Goal: Book appointment/travel/reservation

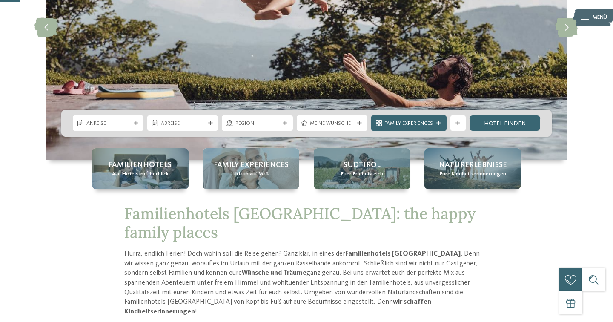
scroll to position [113, 0]
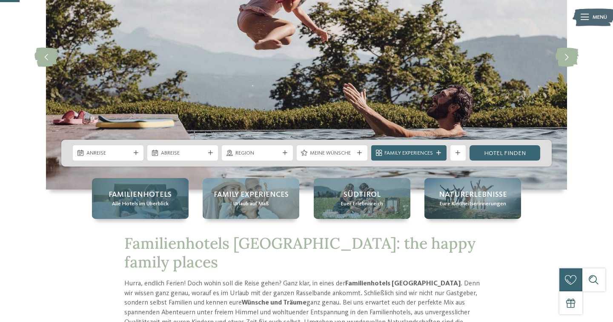
click at [136, 195] on span "Familienhotels" at bounding box center [139, 194] width 63 height 11
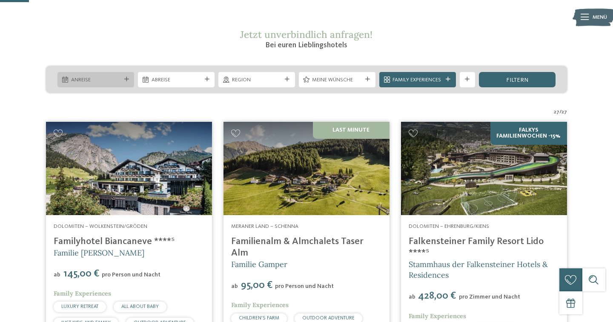
click at [114, 80] on span "Anreise" at bounding box center [96, 80] width 50 height 8
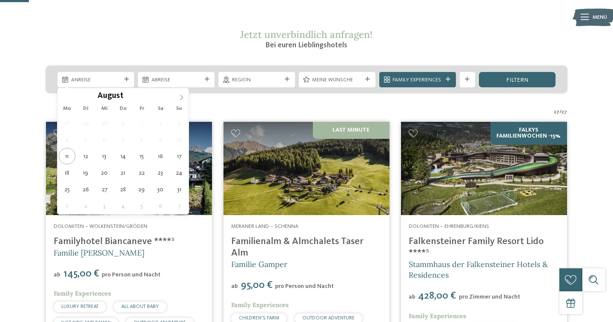
click at [183, 96] on icon at bounding box center [181, 97] width 6 height 6
type input "****"
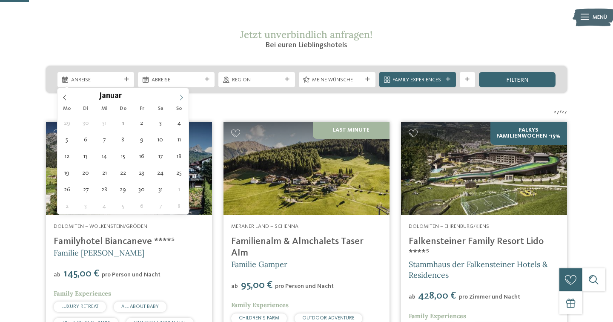
click at [183, 96] on icon at bounding box center [181, 97] width 6 height 6
click at [66, 98] on icon at bounding box center [65, 97] width 6 height 6
type div "14.02.2026"
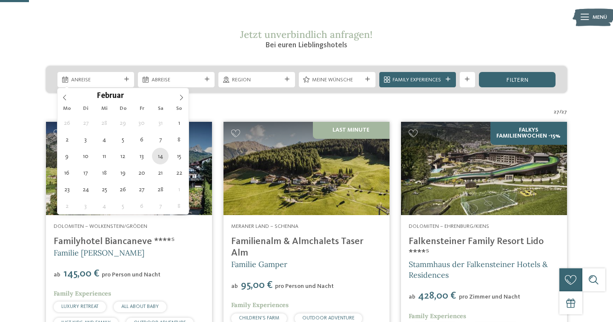
type input "****"
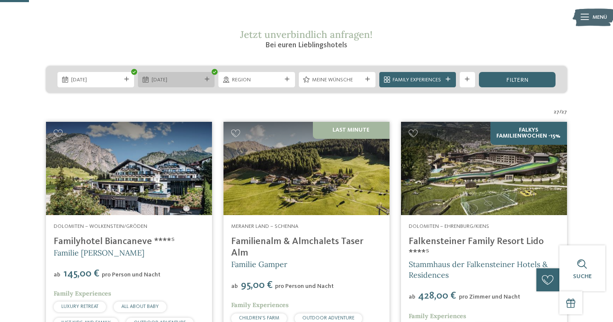
click at [205, 81] on icon at bounding box center [207, 79] width 5 height 5
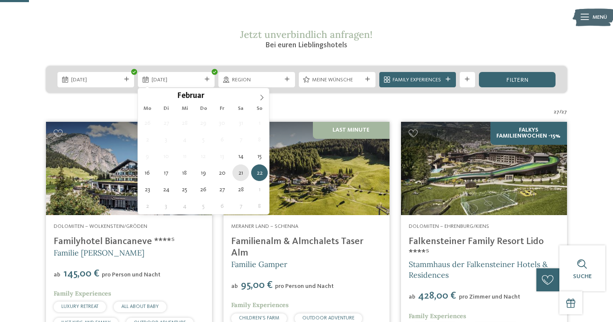
type div "21.02.2026"
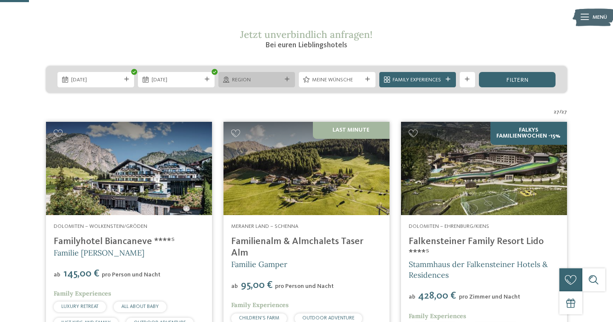
click at [288, 78] on icon at bounding box center [287, 79] width 5 height 5
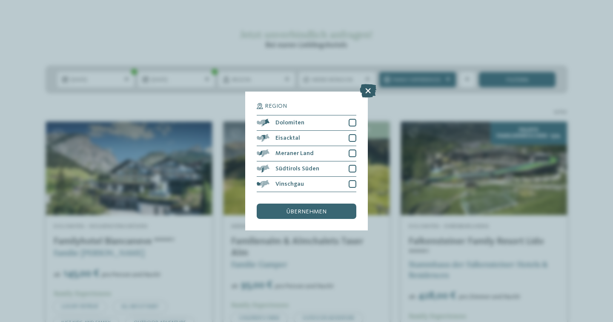
click at [369, 91] on icon at bounding box center [367, 91] width 17 height 14
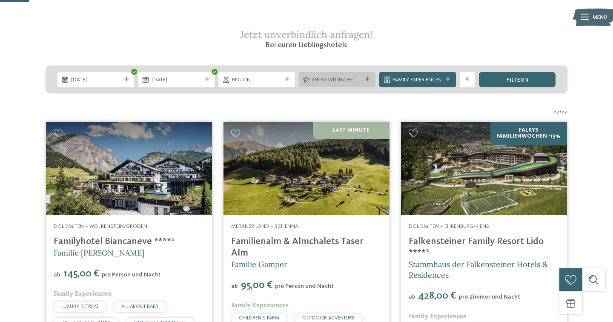
click at [367, 83] on div "Meine Wünsche" at bounding box center [337, 79] width 77 height 15
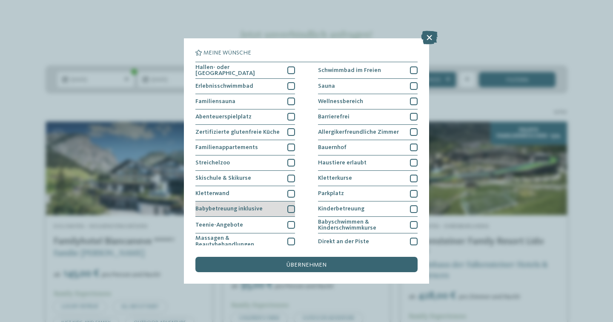
click at [291, 207] on div at bounding box center [291, 209] width 8 height 8
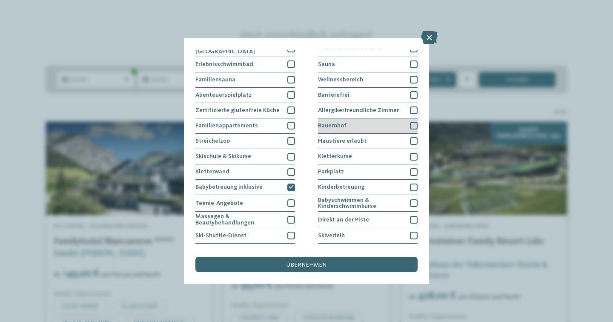
scroll to position [23, 0]
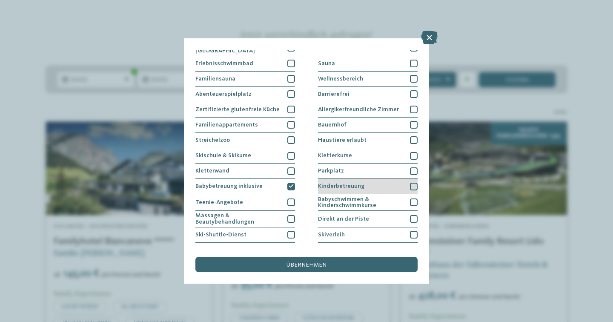
click at [412, 185] on div at bounding box center [414, 186] width 8 height 8
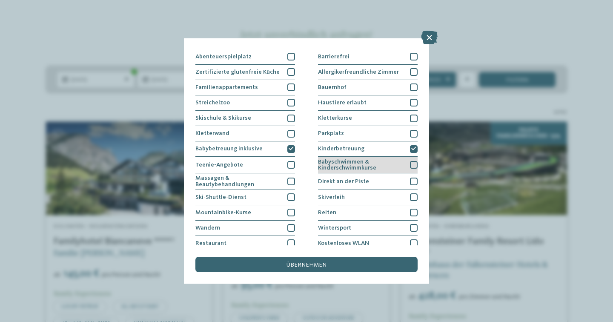
scroll to position [80, 0]
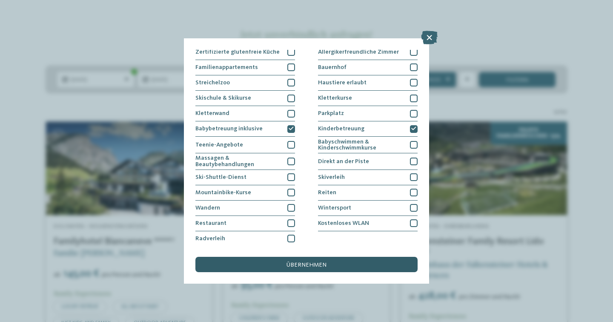
click at [306, 269] on div "übernehmen" at bounding box center [306, 264] width 222 height 15
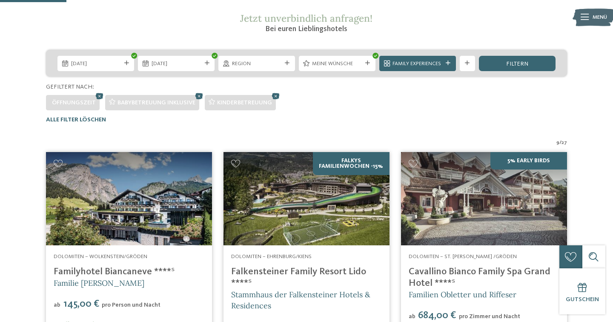
scroll to position [134, 0]
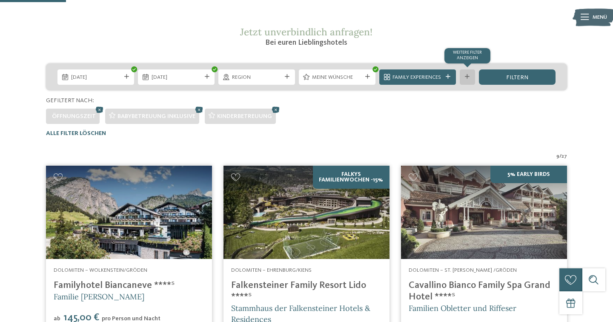
click at [469, 75] on icon at bounding box center [467, 76] width 5 height 5
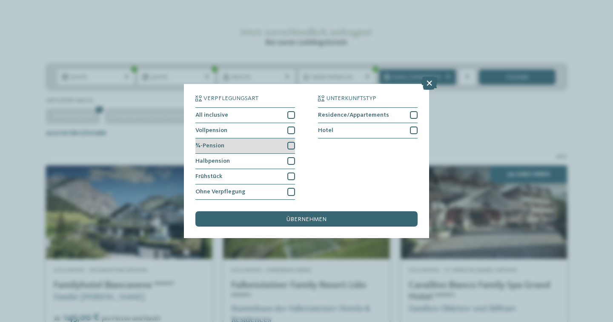
click at [288, 147] on div at bounding box center [291, 146] width 8 height 8
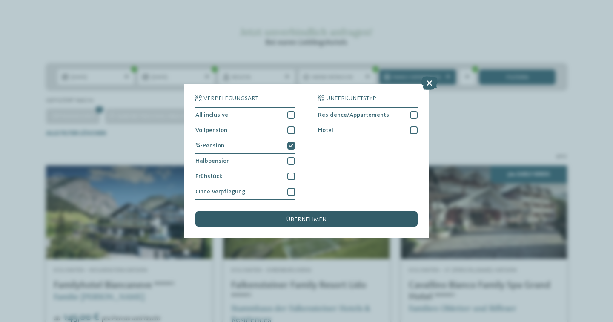
click at [303, 217] on span "übernehmen" at bounding box center [306, 219] width 40 height 6
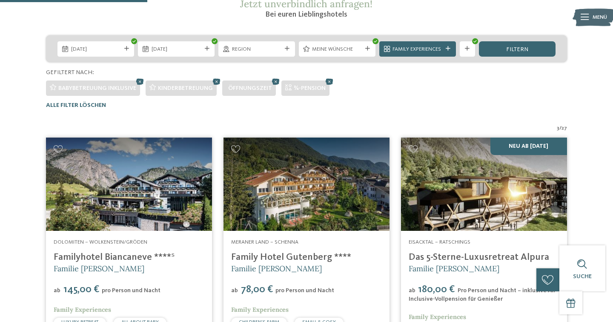
scroll to position [161, 0]
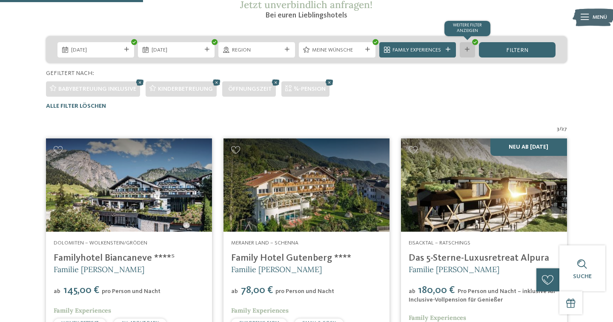
click at [468, 52] on div "Weitere Filter anzeigen" at bounding box center [466, 49] width 15 height 15
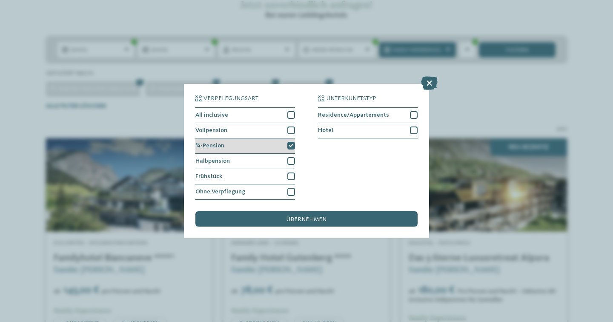
click at [292, 145] on icon at bounding box center [290, 145] width 5 height 5
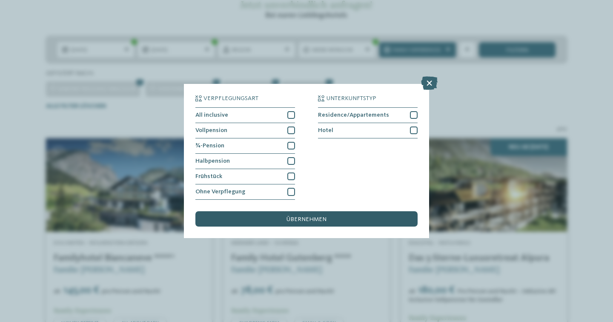
click at [305, 221] on span "übernehmen" at bounding box center [306, 219] width 40 height 6
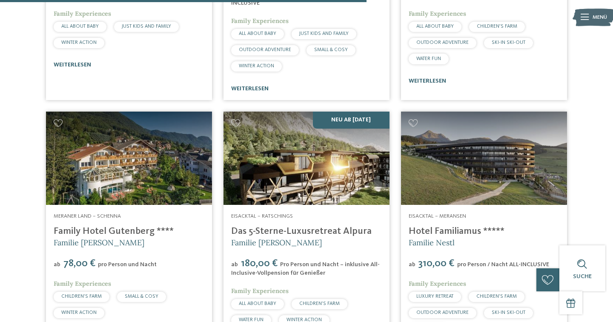
scroll to position [744, 0]
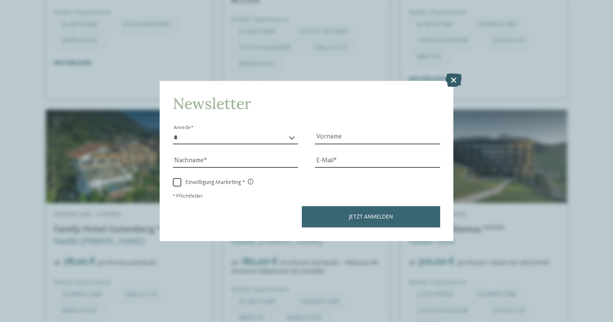
click at [458, 83] on icon at bounding box center [453, 81] width 17 height 14
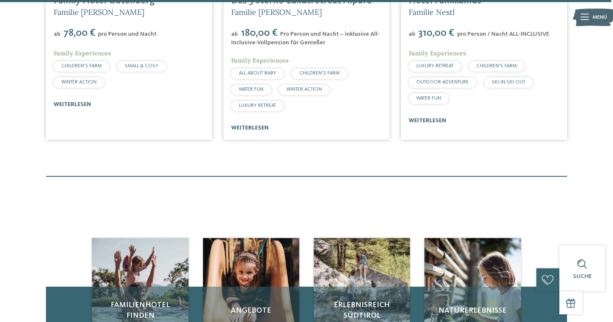
scroll to position [1244, 0]
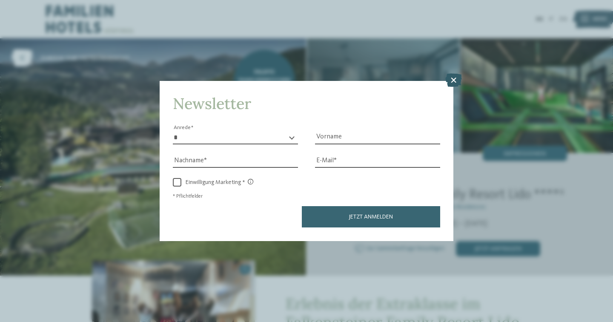
click at [456, 83] on icon at bounding box center [453, 81] width 17 height 14
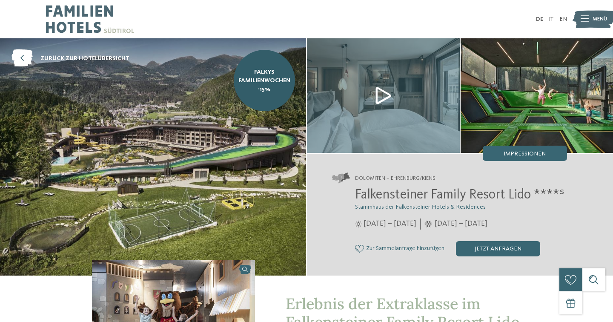
click at [188, 175] on img at bounding box center [153, 156] width 306 height 237
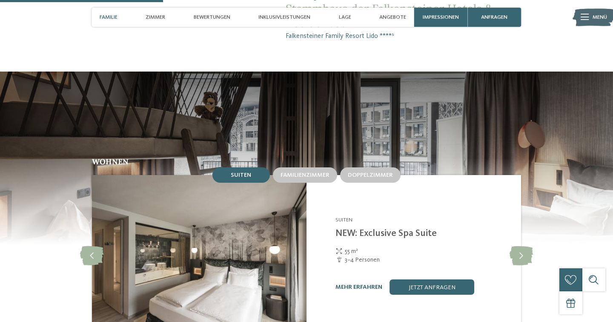
scroll to position [702, 0]
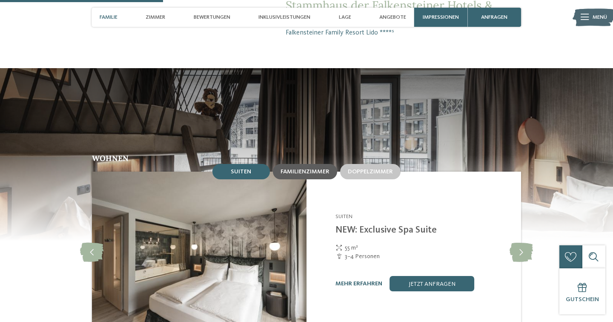
click at [309, 168] on span "Familienzimmer" at bounding box center [304, 171] width 49 height 6
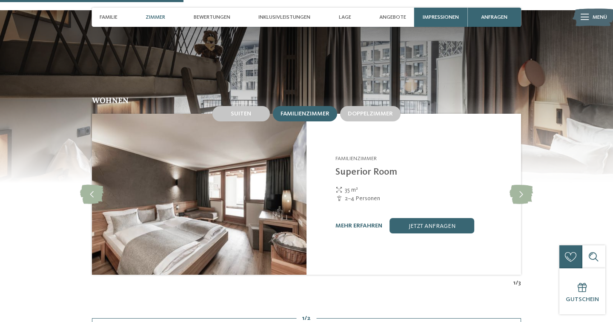
scroll to position [791, 0]
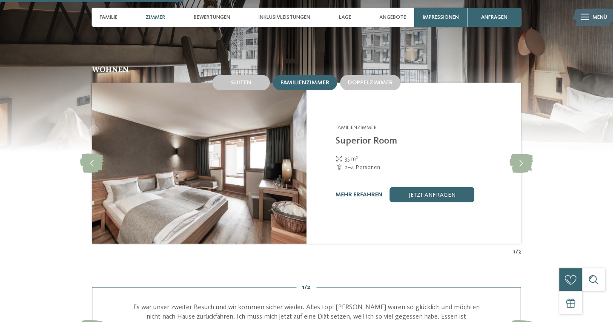
click at [356, 191] on link "mehr erfahren" at bounding box center [358, 194] width 47 height 6
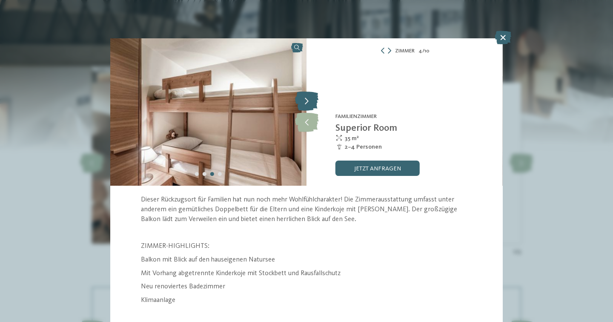
click at [312, 106] on icon at bounding box center [306, 101] width 23 height 19
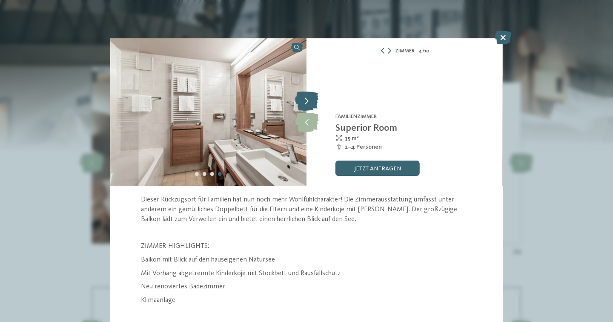
click at [311, 105] on icon at bounding box center [306, 101] width 23 height 19
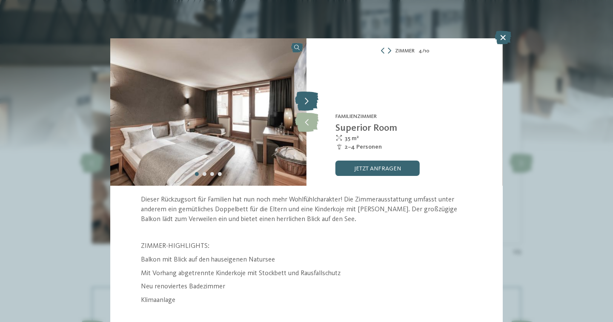
click at [311, 105] on icon at bounding box center [306, 101] width 23 height 19
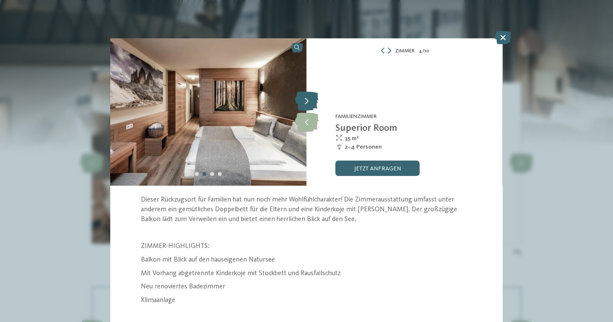
click at [311, 105] on icon at bounding box center [306, 101] width 23 height 19
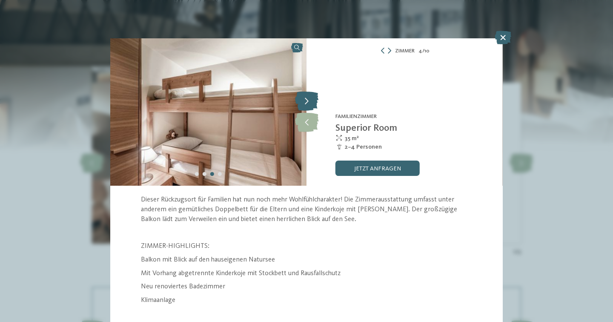
click at [311, 105] on icon at bounding box center [306, 101] width 23 height 19
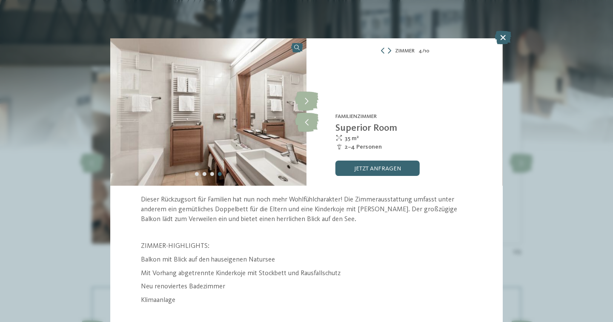
scroll to position [12, 0]
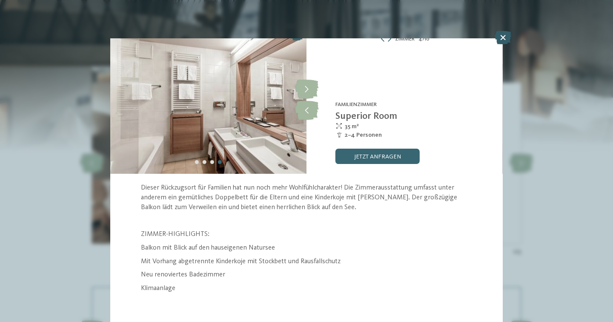
click at [502, 42] on icon at bounding box center [502, 38] width 17 height 14
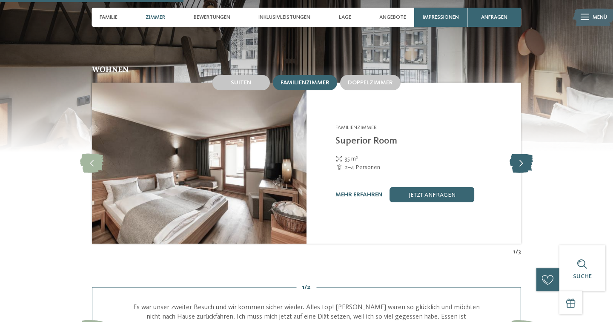
click at [521, 155] on icon at bounding box center [520, 163] width 23 height 19
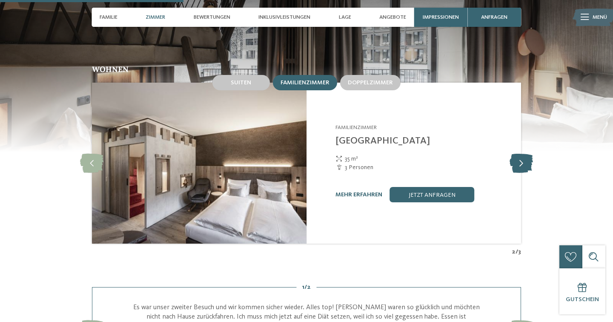
click at [522, 155] on icon at bounding box center [520, 163] width 23 height 19
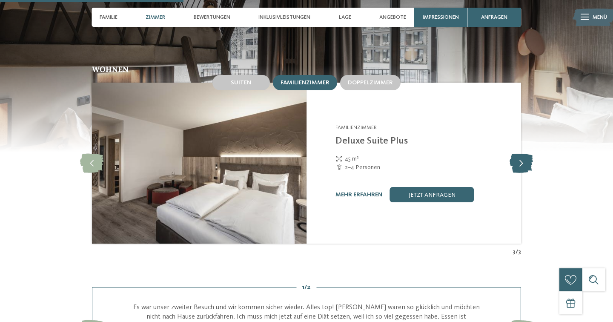
click at [521, 155] on icon at bounding box center [520, 163] width 23 height 19
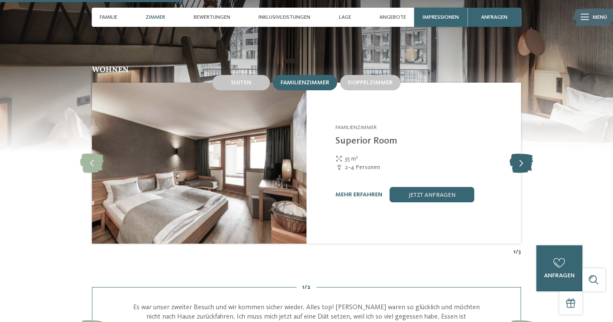
click at [521, 155] on icon at bounding box center [520, 163] width 23 height 19
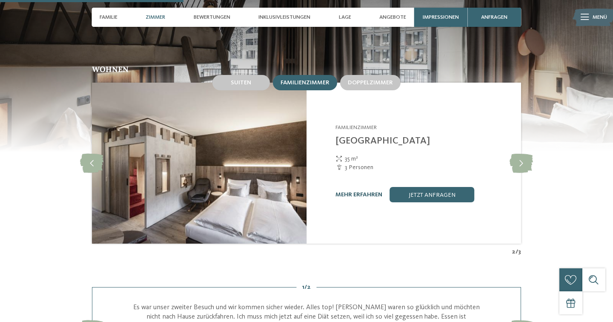
click at [361, 191] on link "mehr erfahren" at bounding box center [358, 194] width 47 height 6
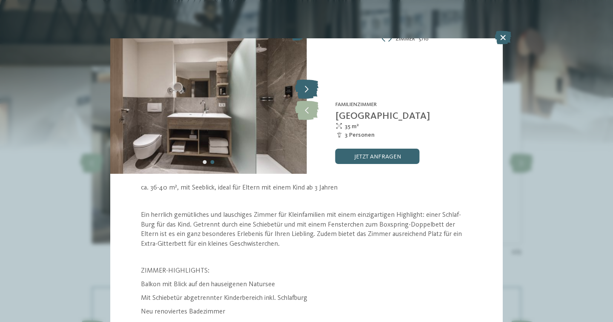
click at [310, 88] on icon at bounding box center [306, 89] width 23 height 19
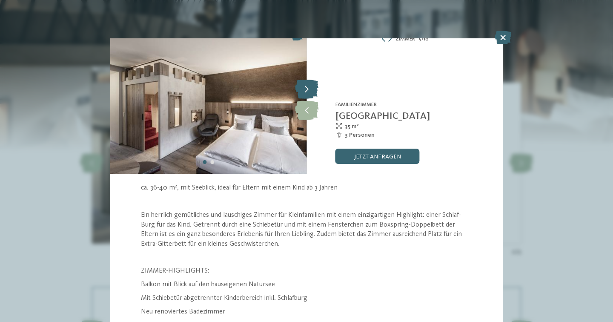
click at [310, 88] on icon at bounding box center [306, 89] width 23 height 19
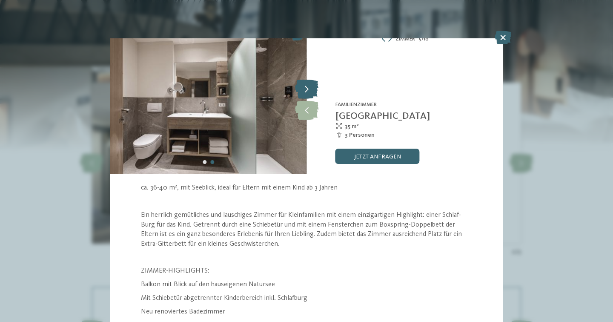
click at [310, 88] on icon at bounding box center [306, 89] width 23 height 19
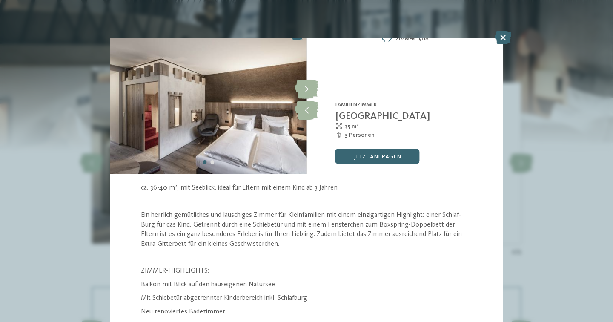
click at [499, 40] on div "Zimmer 5 / 10" at bounding box center [404, 39] width 196 height 10
click at [503, 39] on icon at bounding box center [502, 38] width 17 height 14
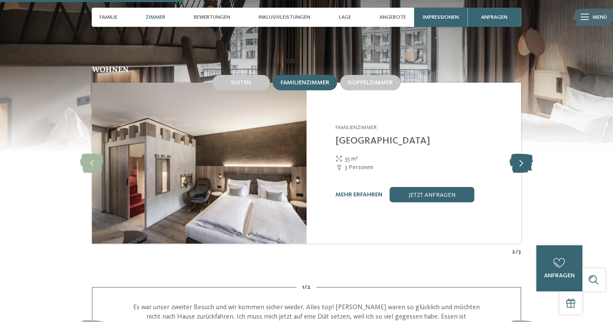
click at [519, 158] on icon at bounding box center [520, 163] width 23 height 19
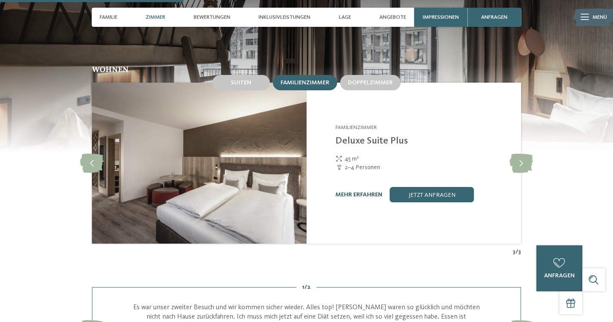
click at [354, 191] on link "mehr erfahren" at bounding box center [358, 194] width 47 height 6
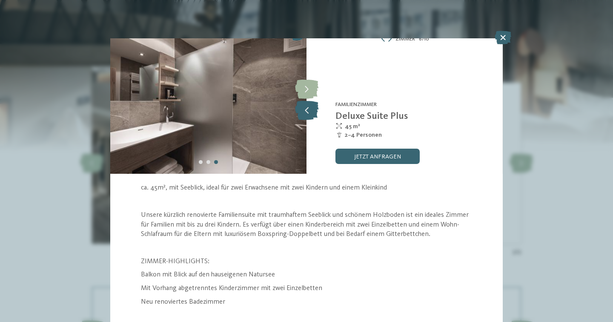
click at [309, 113] on icon at bounding box center [306, 110] width 23 height 19
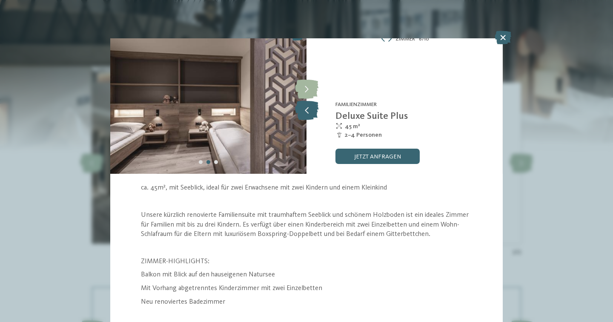
click at [309, 113] on icon at bounding box center [306, 110] width 23 height 19
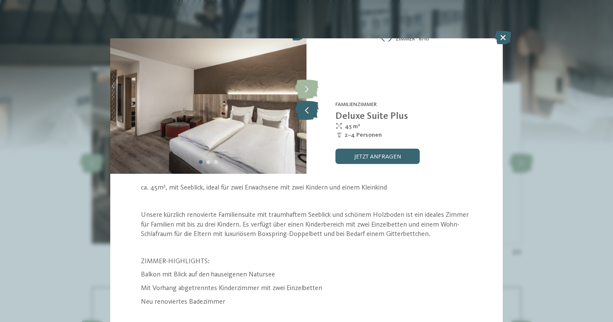
click at [309, 113] on icon at bounding box center [306, 110] width 23 height 19
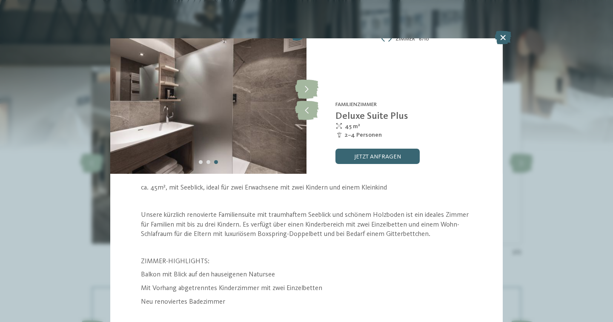
scroll to position [26, 0]
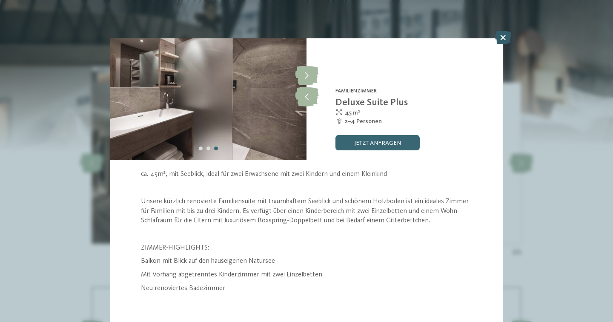
click at [506, 36] on icon at bounding box center [502, 38] width 17 height 14
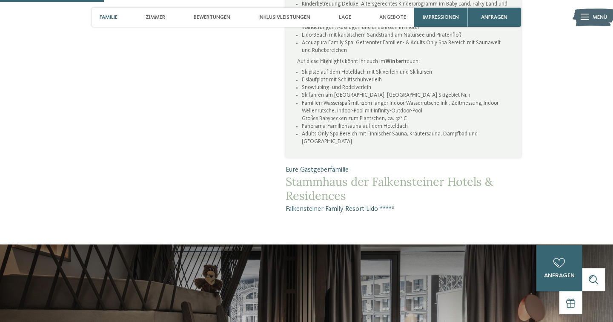
scroll to position [7, 0]
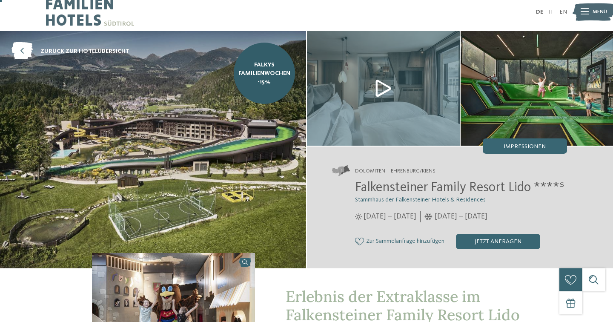
click at [424, 105] on img at bounding box center [383, 88] width 153 height 114
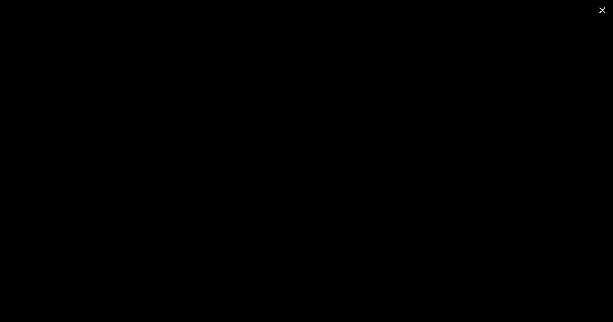
click at [602, 11] on span at bounding box center [601, 10] width 21 height 20
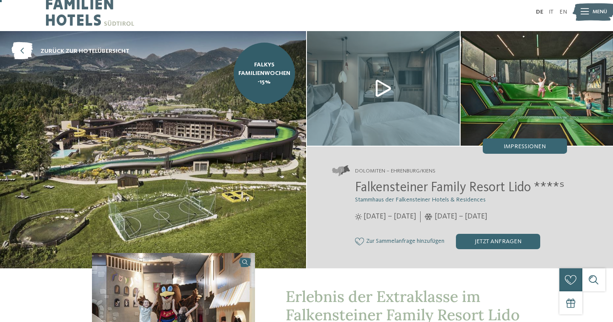
click at [531, 94] on img at bounding box center [536, 88] width 153 height 114
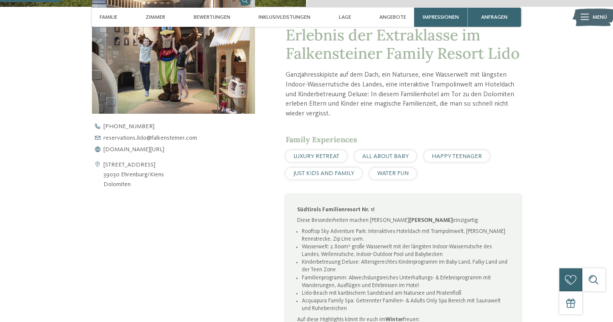
scroll to position [269, 0]
click at [158, 151] on span "www.falkensteiner.com/lido" at bounding box center [133, 149] width 61 height 6
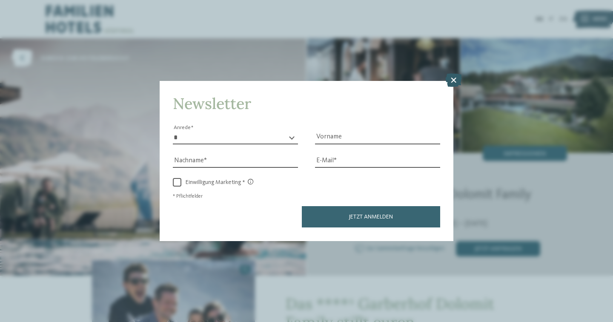
click at [452, 80] on icon at bounding box center [453, 81] width 17 height 14
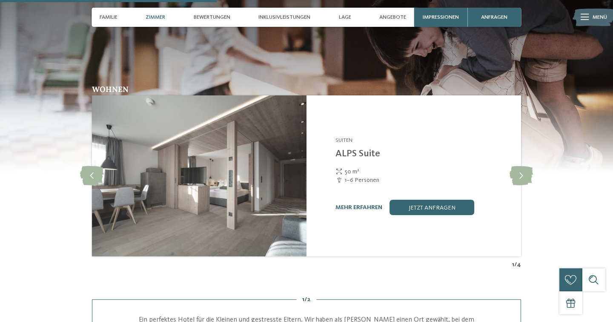
scroll to position [1120, 0]
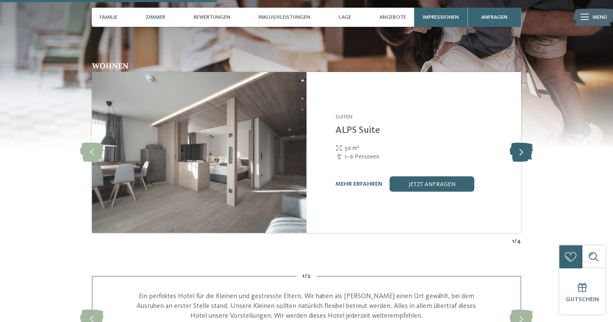
click at [525, 147] on icon at bounding box center [520, 152] width 23 height 19
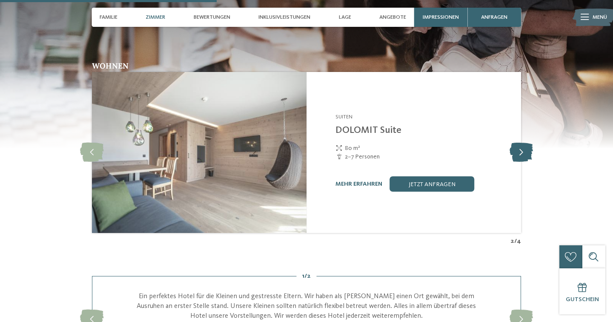
click at [525, 148] on icon at bounding box center [520, 152] width 23 height 19
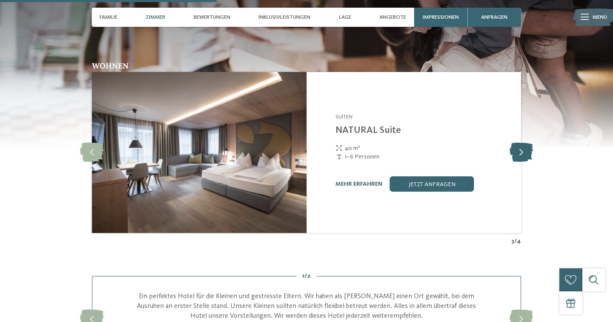
click at [525, 148] on icon at bounding box center [520, 152] width 23 height 19
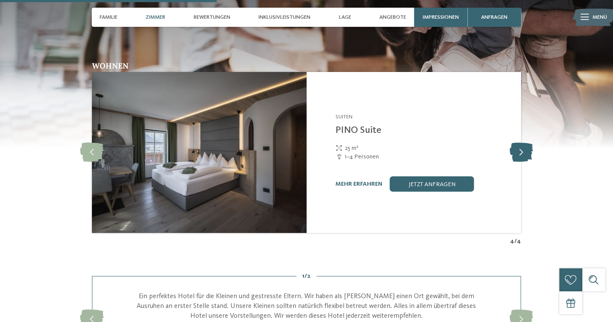
click at [525, 148] on icon at bounding box center [520, 152] width 23 height 19
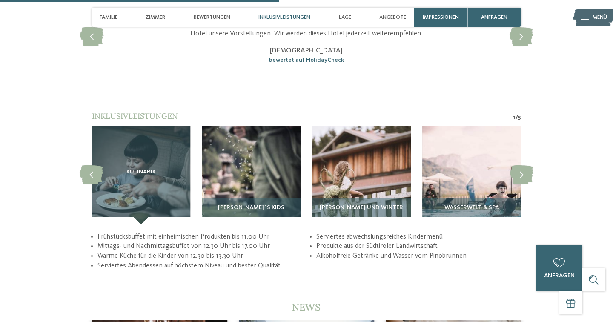
scroll to position [1440, 0]
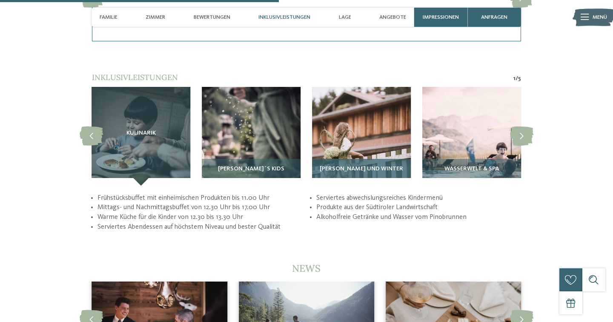
click at [344, 165] on span "Sommer und Winter" at bounding box center [360, 168] width 83 height 7
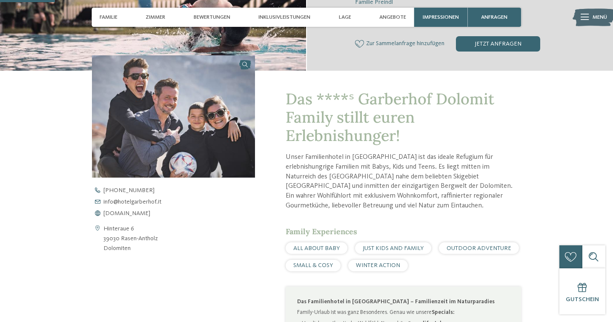
scroll to position [325, 0]
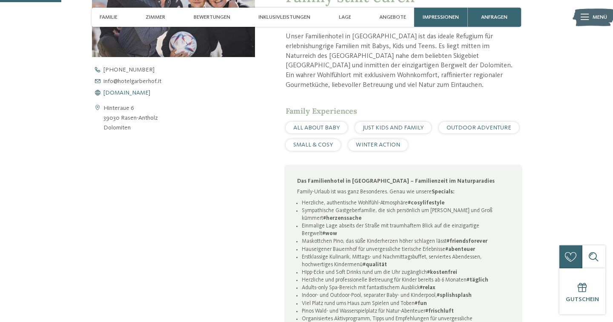
click at [143, 92] on span "www.hotelgarberhof.it" at bounding box center [126, 93] width 47 height 6
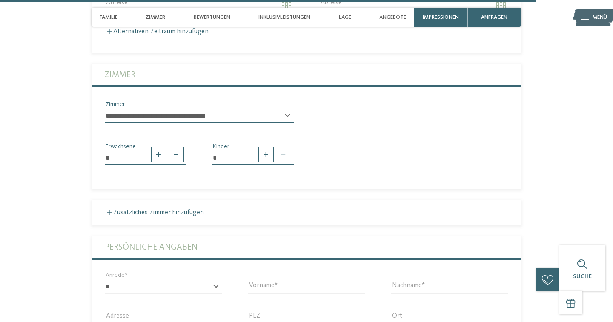
scroll to position [2370, 0]
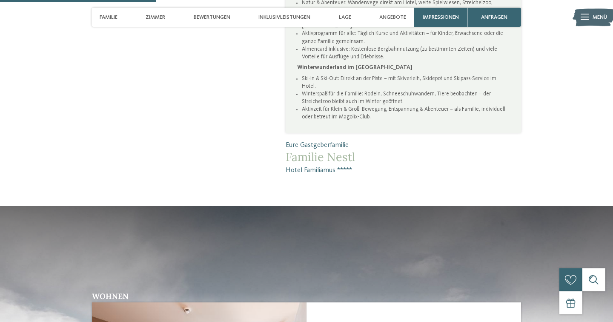
scroll to position [885, 0]
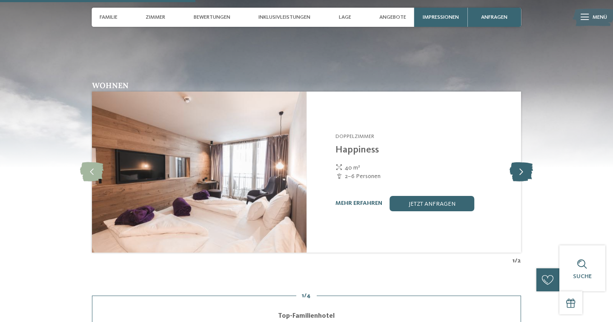
click at [521, 173] on icon at bounding box center [520, 171] width 23 height 19
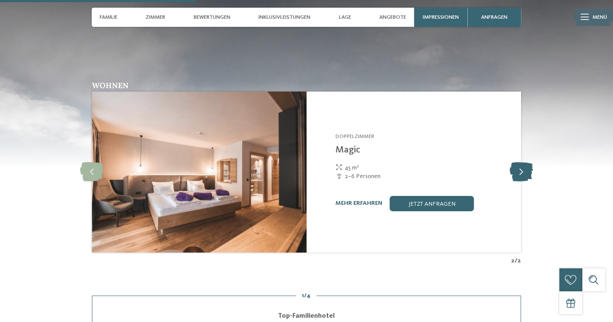
click at [521, 173] on icon at bounding box center [520, 171] width 23 height 19
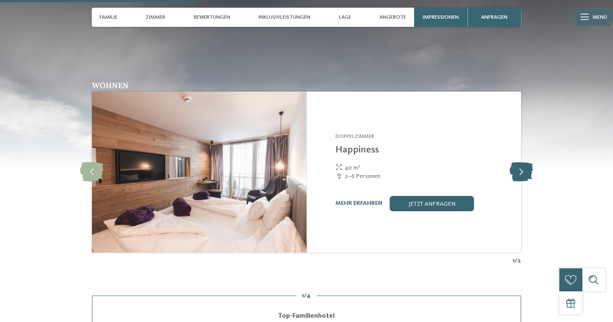
click at [521, 173] on icon at bounding box center [520, 171] width 23 height 19
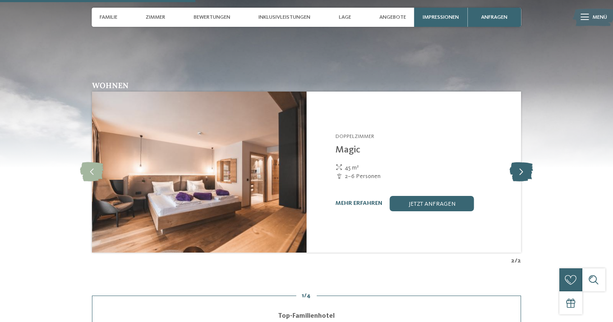
click at [521, 173] on icon at bounding box center [520, 171] width 23 height 19
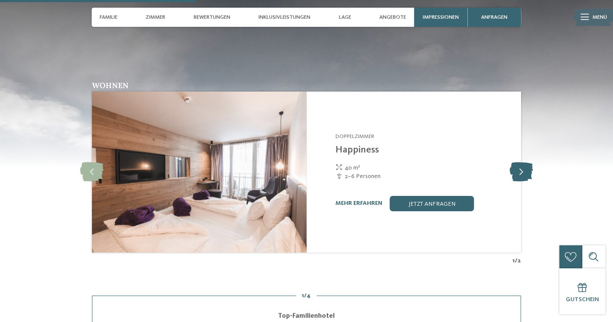
click at [521, 173] on icon at bounding box center [520, 171] width 23 height 19
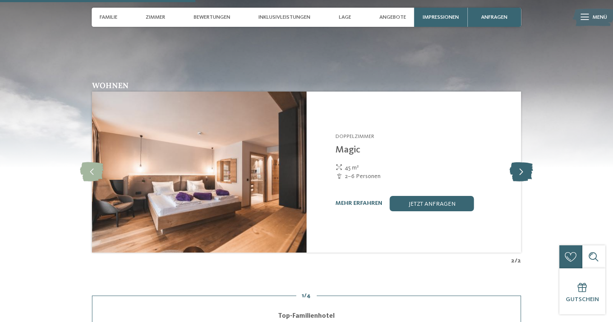
click at [521, 174] on icon at bounding box center [520, 171] width 23 height 19
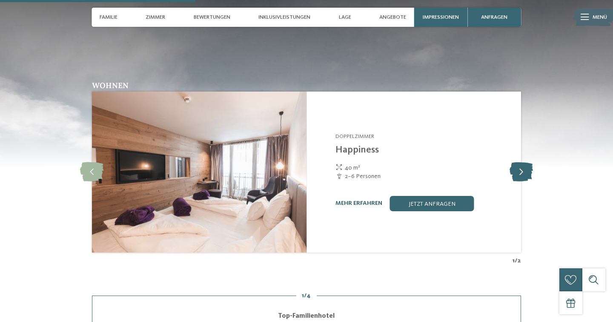
click at [521, 174] on icon at bounding box center [520, 171] width 23 height 19
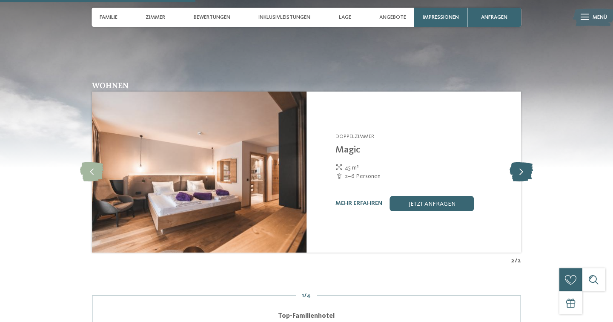
click at [521, 174] on icon at bounding box center [520, 171] width 23 height 19
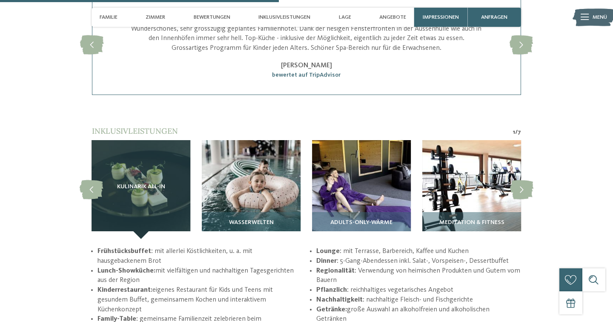
scroll to position [1262, 0]
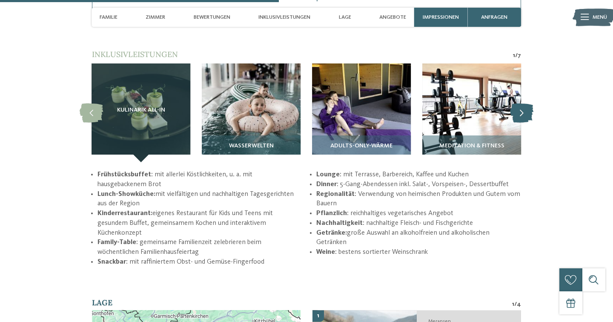
click at [521, 112] on icon at bounding box center [521, 112] width 23 height 19
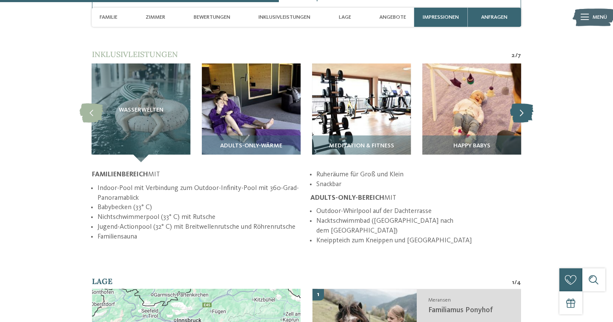
click at [521, 113] on icon at bounding box center [521, 112] width 23 height 19
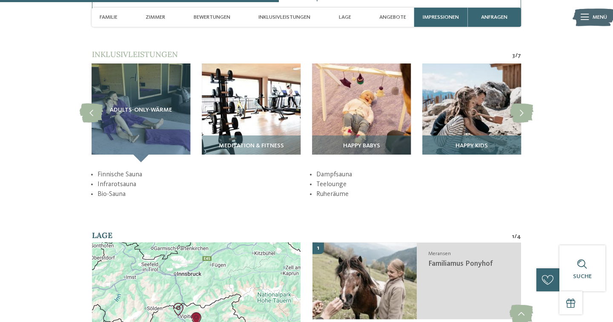
click at [460, 139] on div "Happy Kids" at bounding box center [471, 148] width 99 height 27
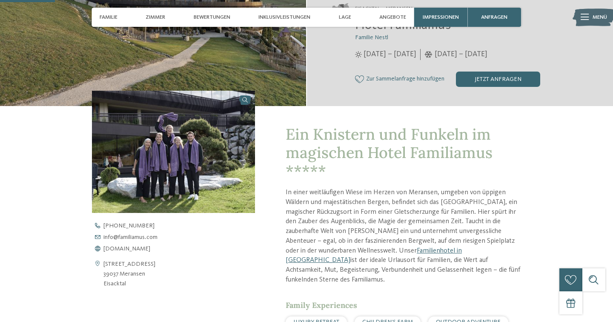
scroll to position [302, 0]
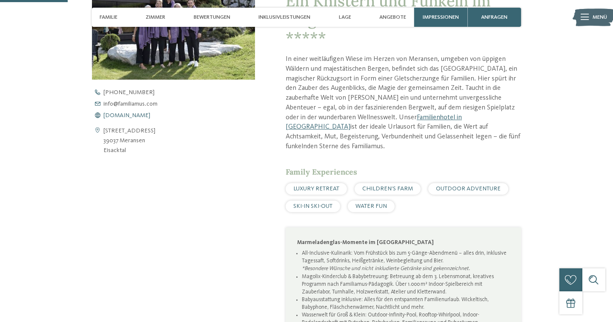
click at [143, 114] on span "[DOMAIN_NAME]" at bounding box center [126, 115] width 47 height 6
